Goal: Information Seeking & Learning: Check status

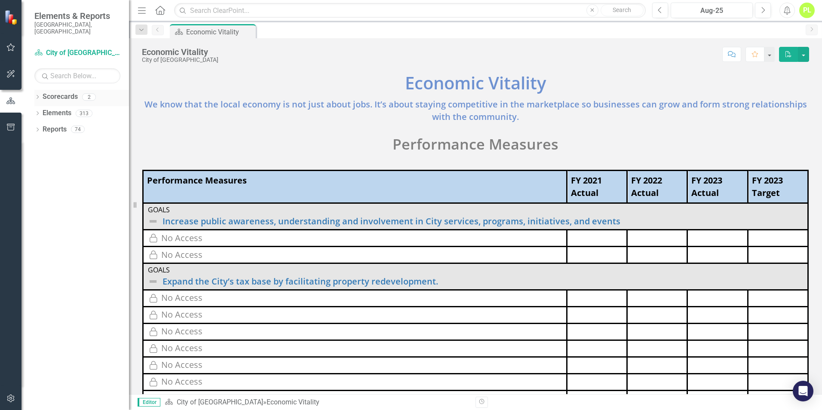
click at [37, 95] on icon "Dropdown" at bounding box center [37, 97] width 6 height 5
click at [47, 108] on link "City of [GEOGRAPHIC_DATA]" at bounding box center [88, 113] width 82 height 10
click at [42, 110] on icon "Dropdown" at bounding box center [42, 112] width 6 height 5
click at [71, 125] on link "Police Department" at bounding box center [92, 130] width 73 height 10
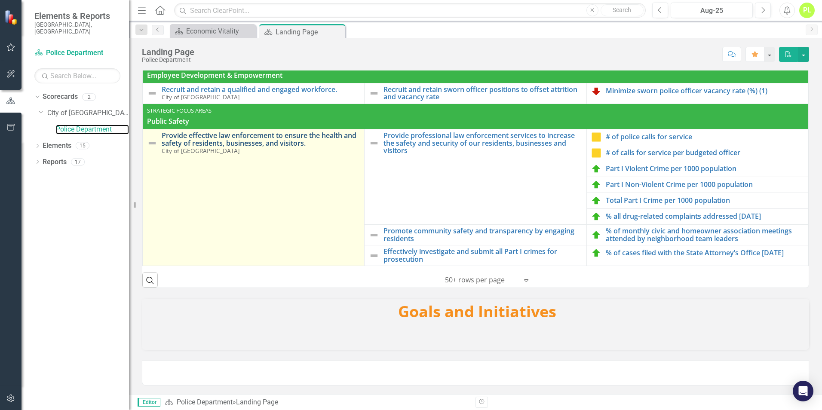
scroll to position [93, 0]
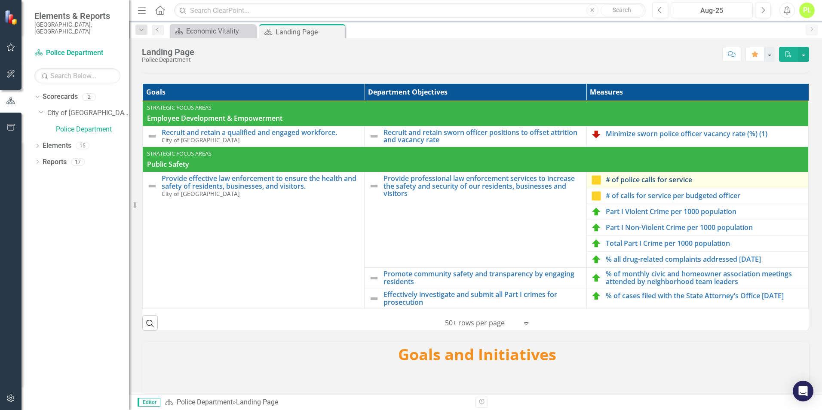
click at [625, 184] on link "# of police calls for service" at bounding box center [705, 180] width 198 height 8
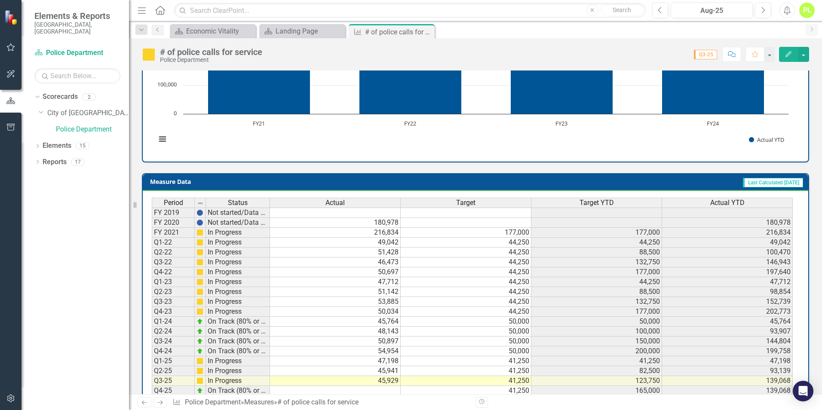
scroll to position [291, 0]
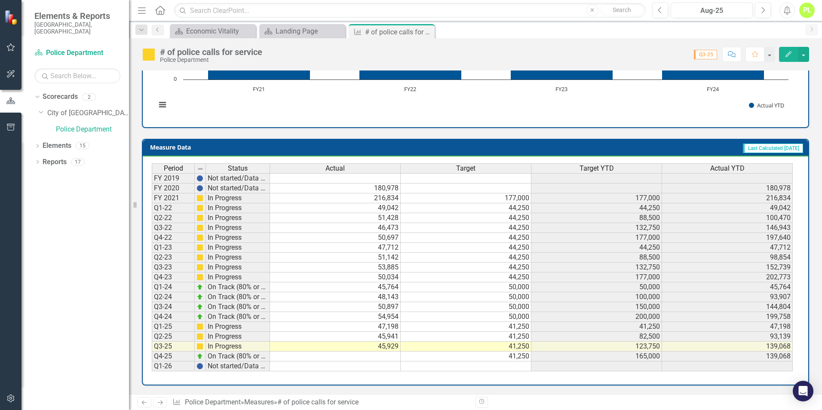
click at [760, 315] on td "199,758" at bounding box center [727, 317] width 131 height 10
click at [221, 31] on div "Economic Vitality" at bounding box center [214, 31] width 57 height 11
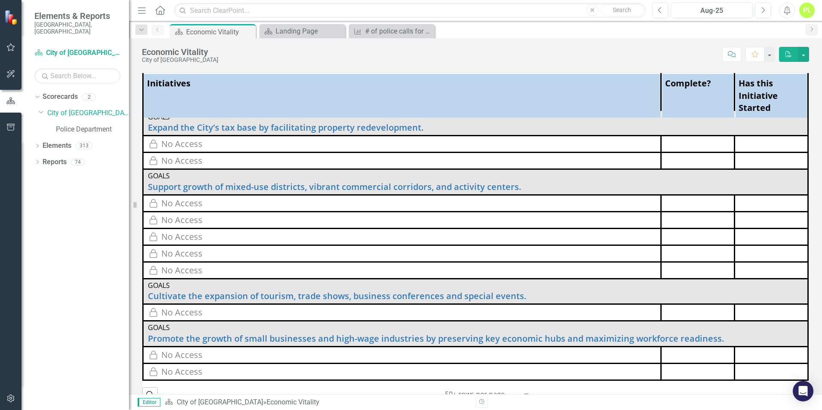
scroll to position [15, 0]
click at [248, 31] on icon "Close" at bounding box center [247, 31] width 9 height 7
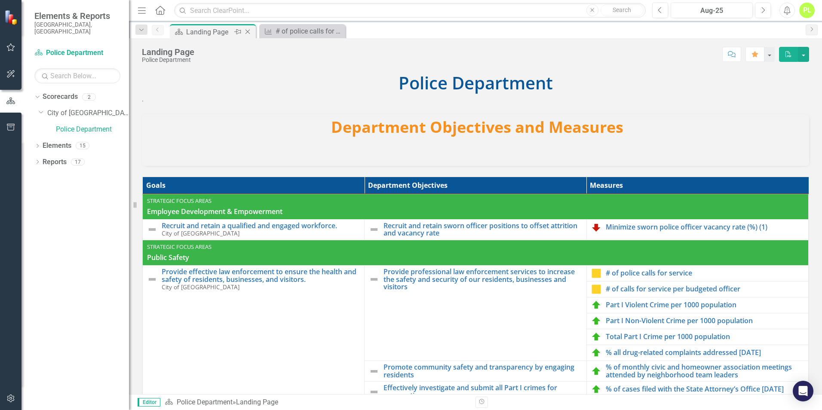
click at [228, 29] on div "Landing Page" at bounding box center [209, 32] width 46 height 11
click at [620, 289] on link "# of calls for service per budgeted officer" at bounding box center [705, 289] width 198 height 8
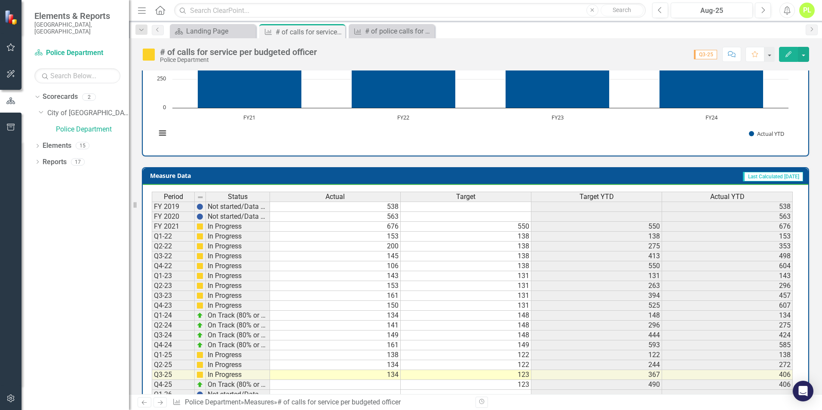
scroll to position [283, 0]
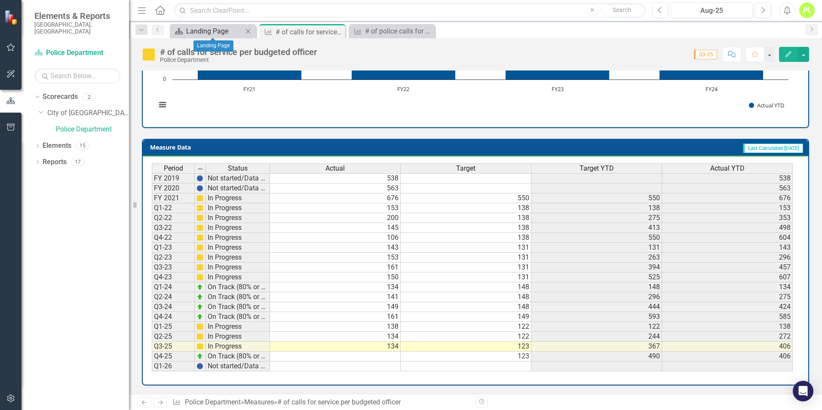
click at [227, 31] on div "Landing Page" at bounding box center [214, 31] width 57 height 11
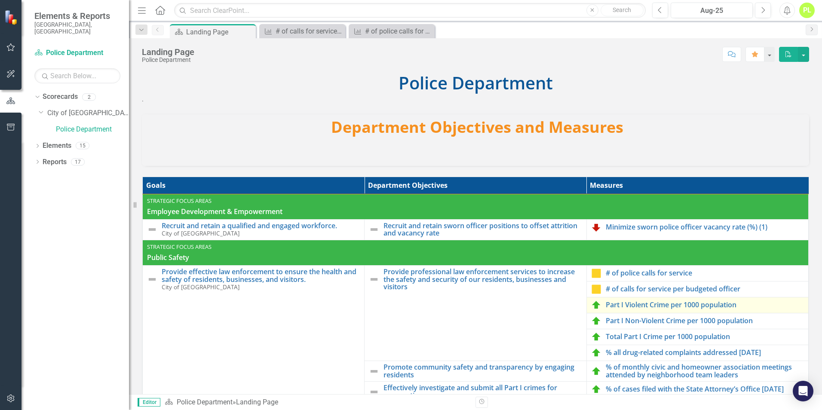
click at [594, 304] on img at bounding box center [596, 305] width 10 height 10
click at [614, 303] on link "Part I Violent Crime per 1000 population" at bounding box center [705, 305] width 198 height 8
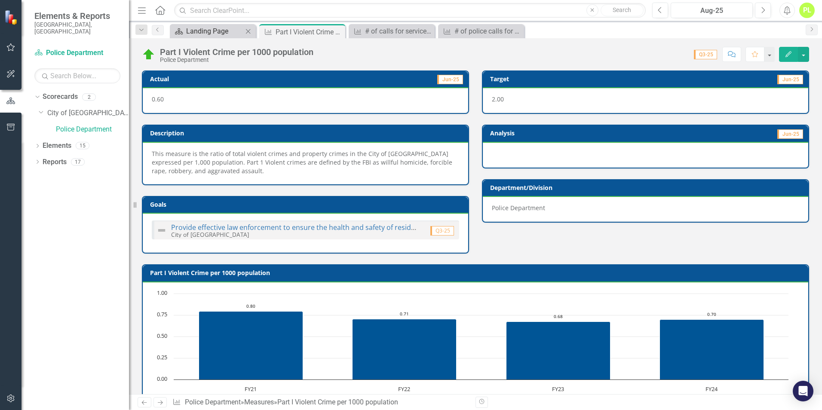
click at [204, 33] on div "Landing Page" at bounding box center [214, 31] width 57 height 11
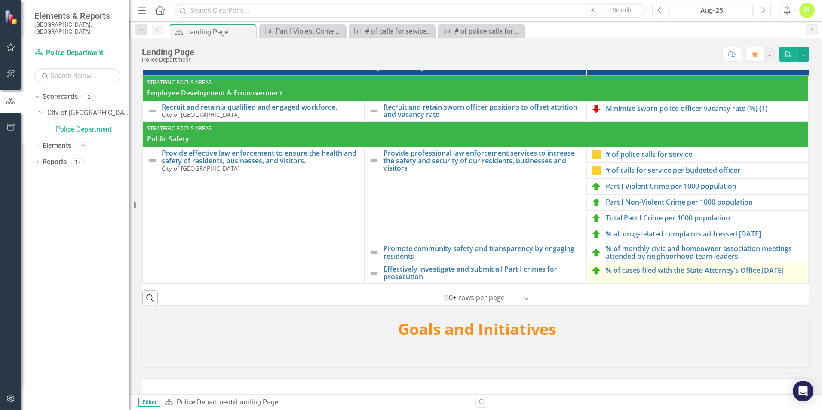
scroll to position [129, 0]
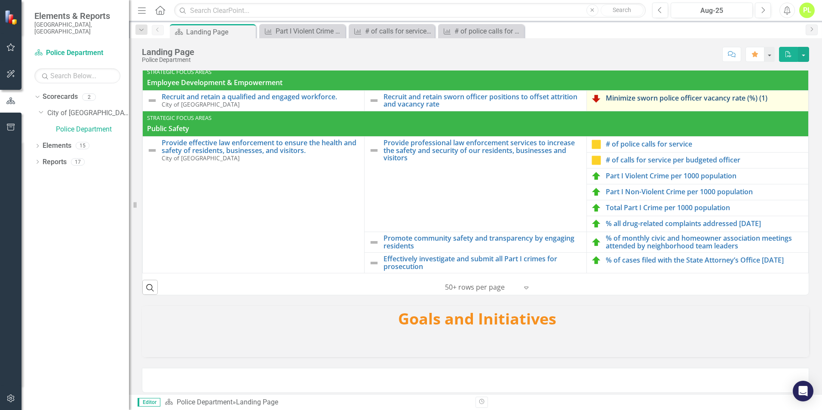
click at [621, 97] on link "Minimize sworn police officer vacancy rate (%) (1)" at bounding box center [705, 99] width 198 height 8
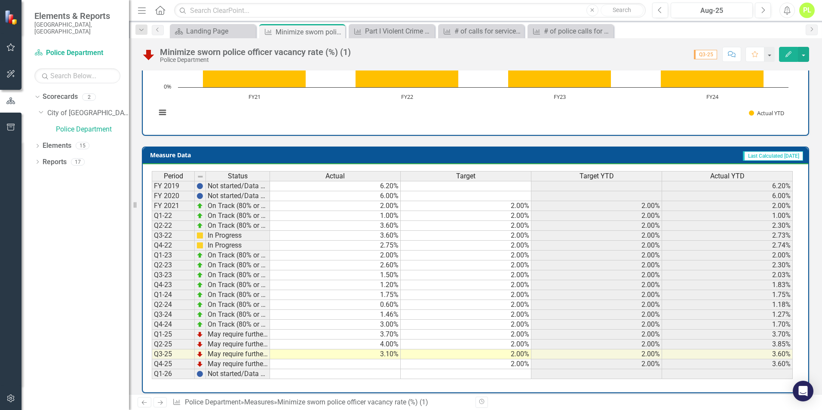
scroll to position [283, 0]
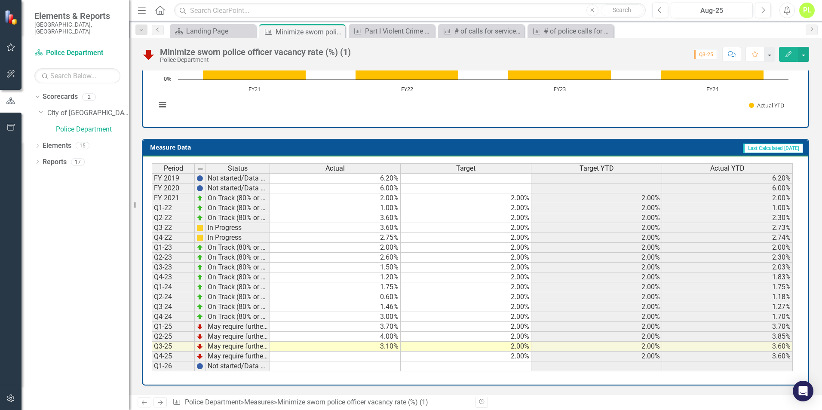
click at [746, 326] on td "3.70%" at bounding box center [727, 327] width 131 height 10
click at [171, 326] on td "Q1-25" at bounding box center [173, 327] width 43 height 10
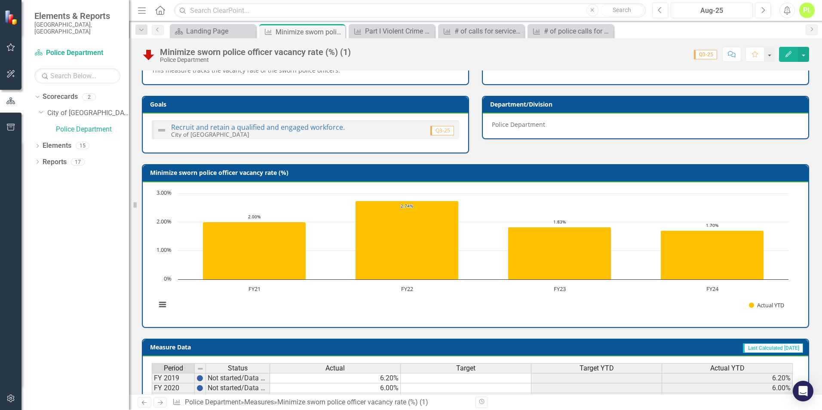
scroll to position [68, 0]
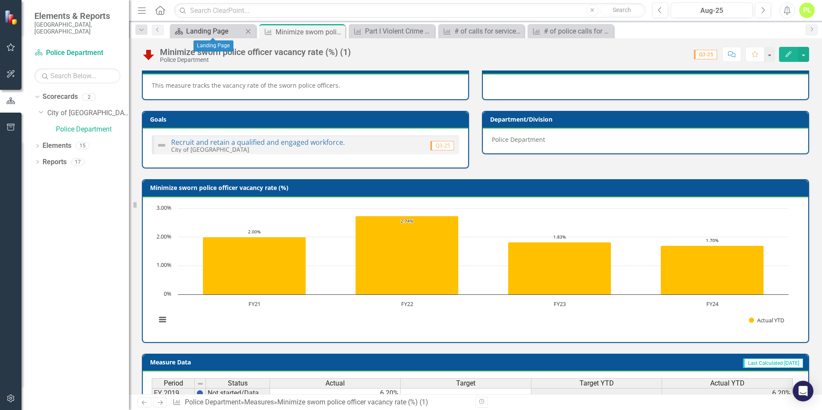
click at [207, 31] on div "Landing Page" at bounding box center [214, 31] width 57 height 11
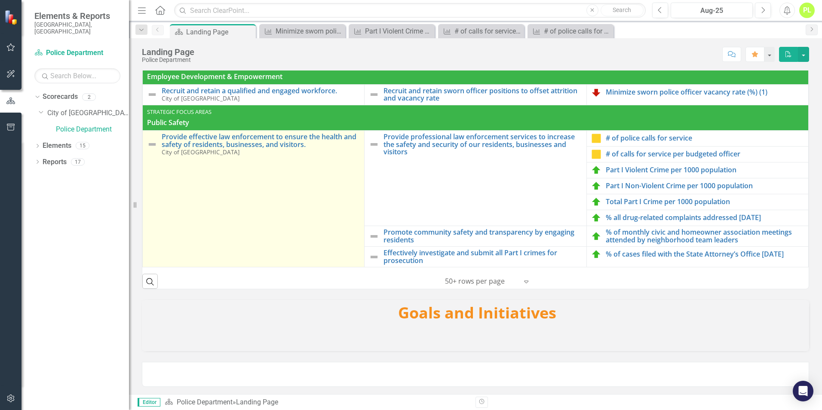
scroll to position [136, 0]
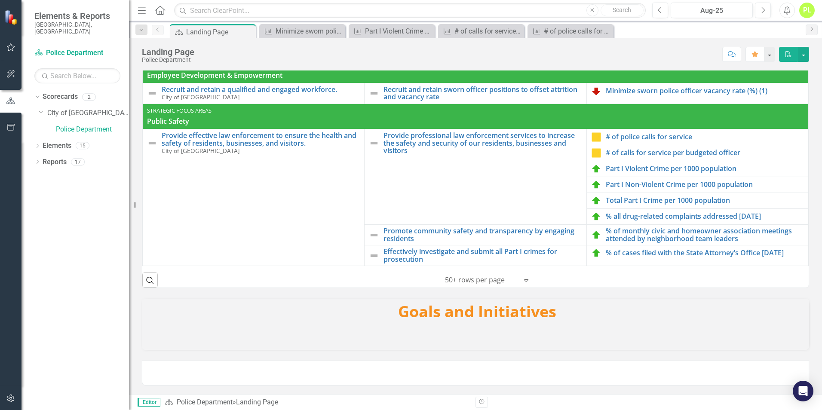
click at [503, 314] on h3 "Goals and Initiatives" at bounding box center [477, 311] width 656 height 17
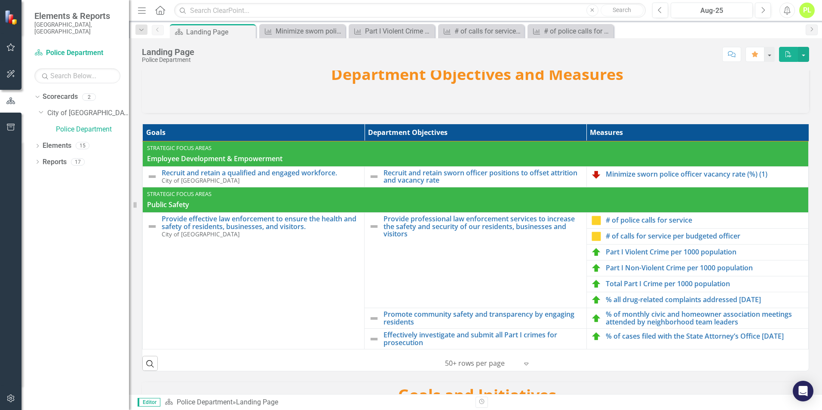
scroll to position [50, 0]
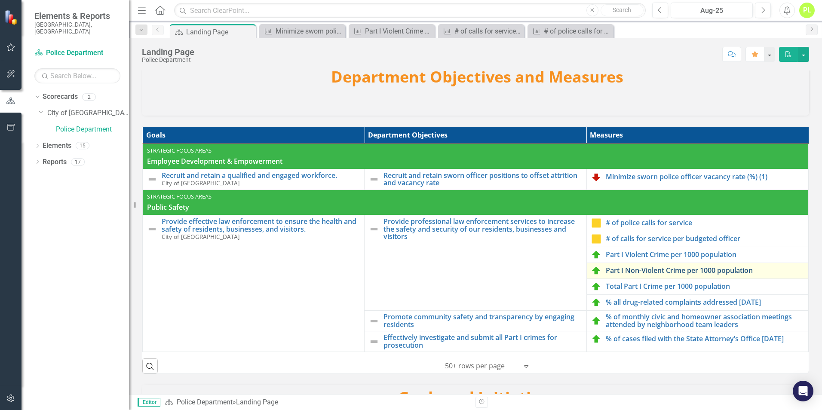
click at [617, 269] on link "Part I Non-Violent Crime per 1000 population" at bounding box center [705, 271] width 198 height 8
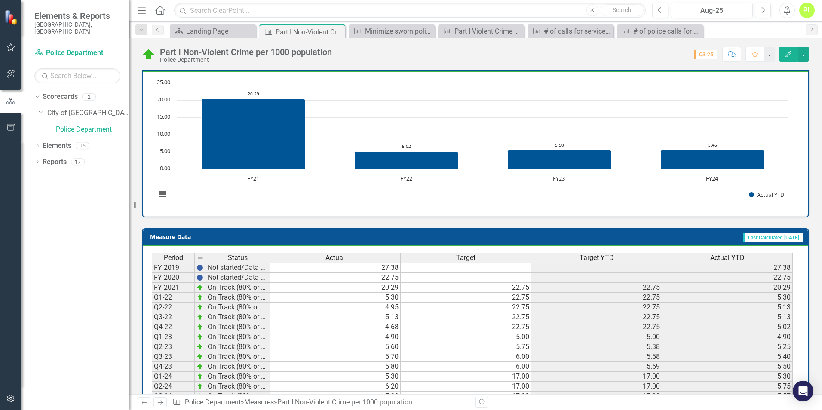
scroll to position [171, 0]
